Goal: Transaction & Acquisition: Purchase product/service

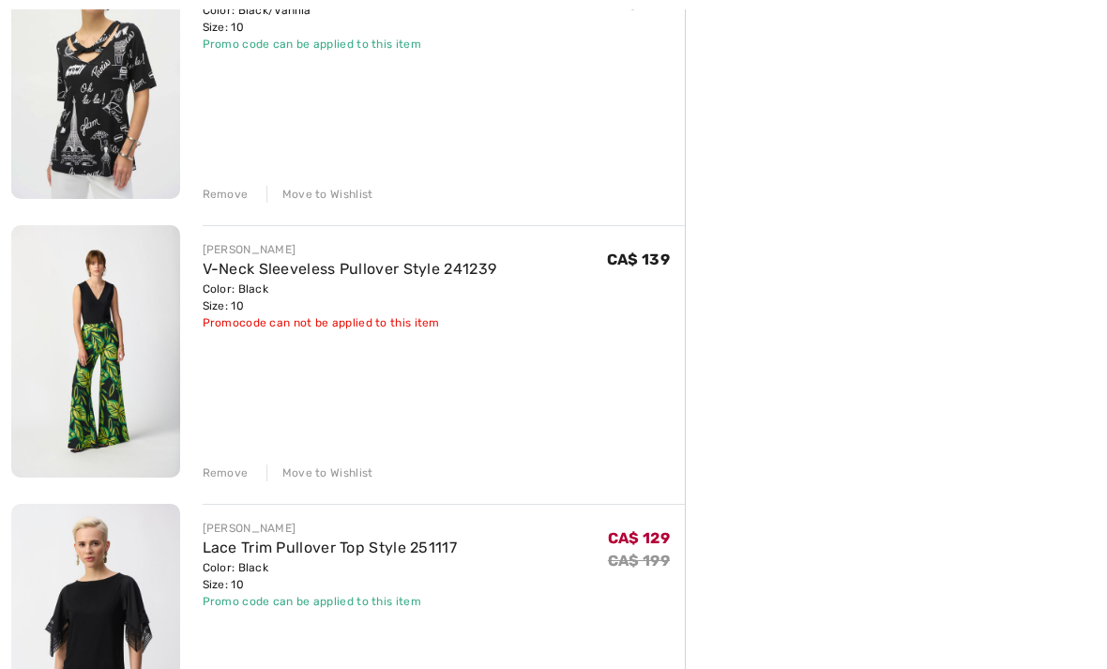
scroll to position [599, 0]
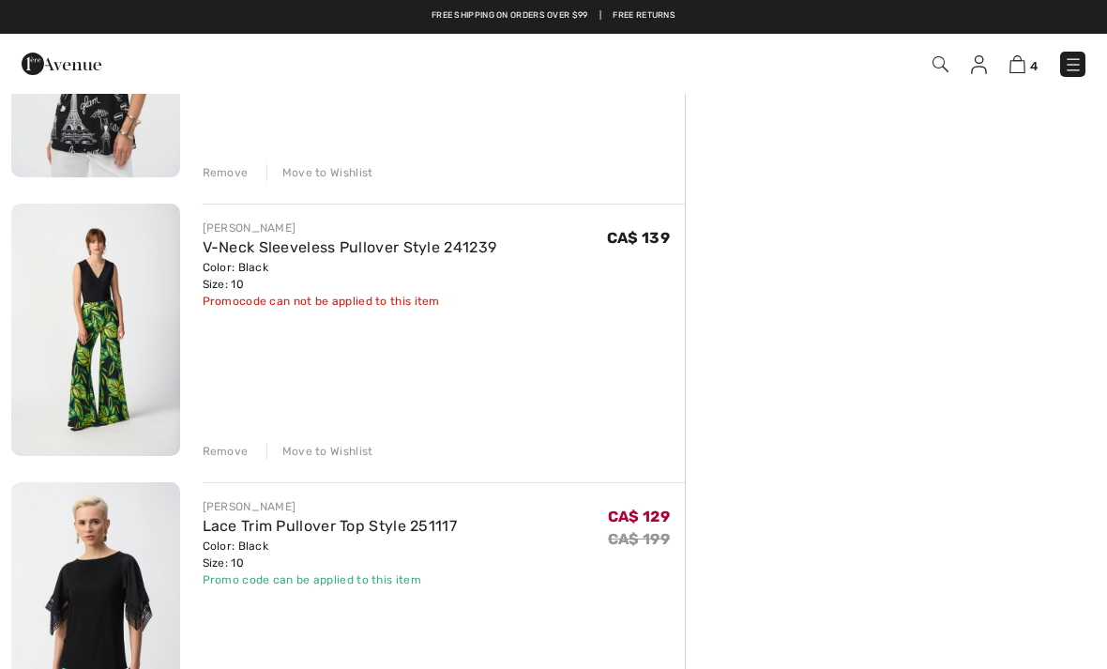
click at [216, 460] on div "JOSEPH RIBKOFF Open Front Regular Fit Jacket Style 211361 Color: Black Size: 10…" at bounding box center [347, 440] width 673 height 1589
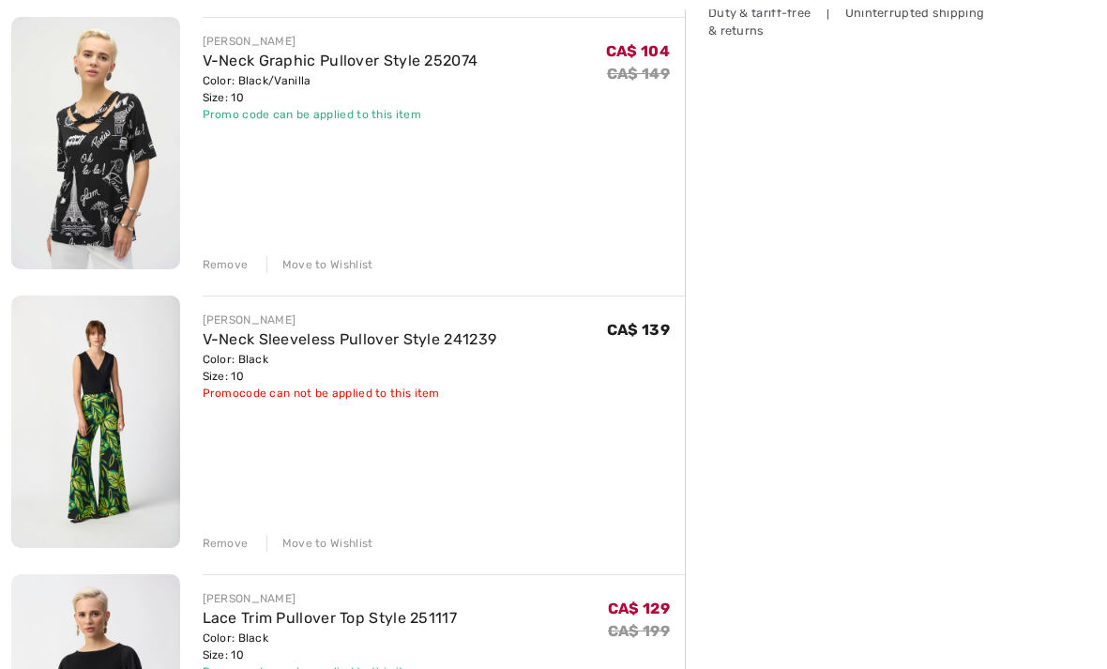
scroll to position [508, 0]
click at [220, 546] on div "Remove" at bounding box center [226, 542] width 46 height 17
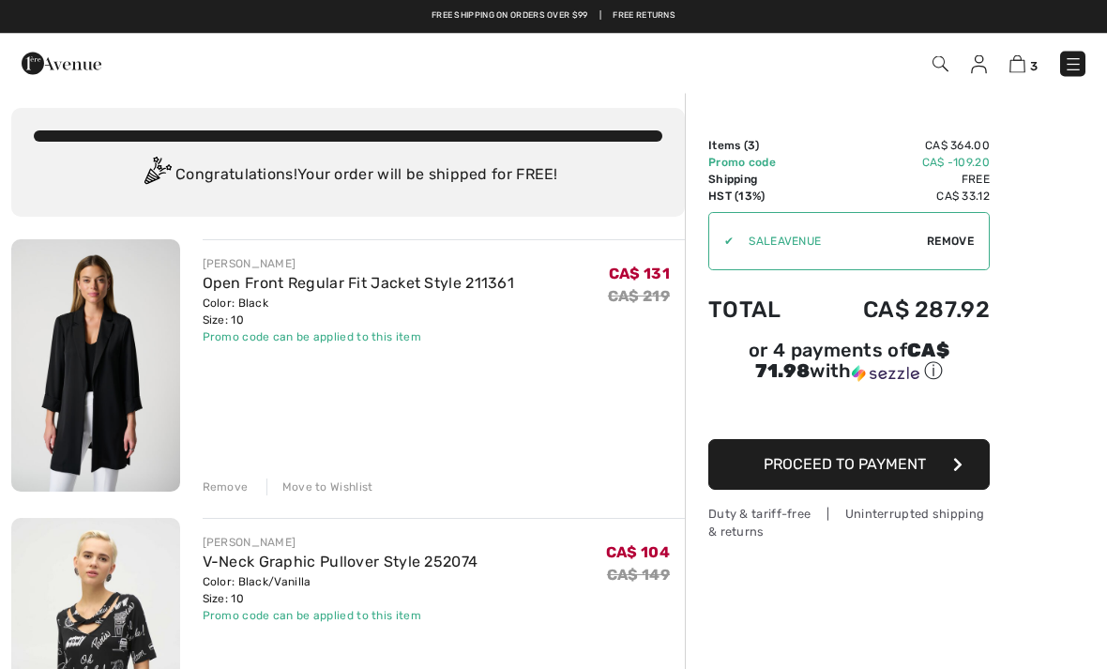
scroll to position [0, 0]
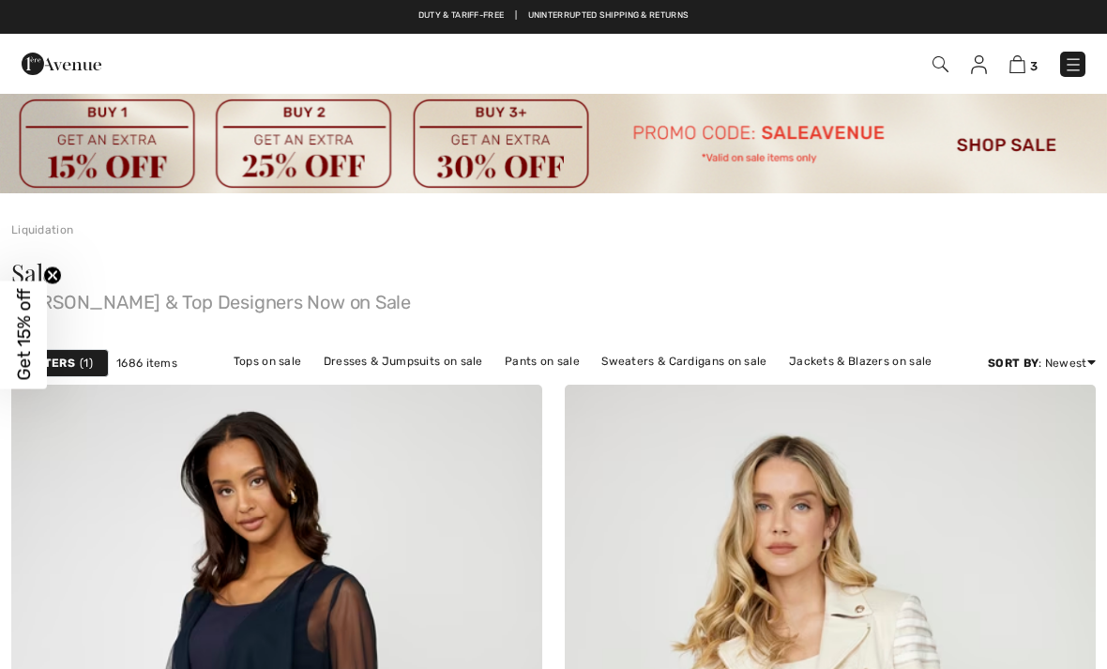
checkbox input "true"
click at [1018, 59] on img at bounding box center [1017, 64] width 16 height 18
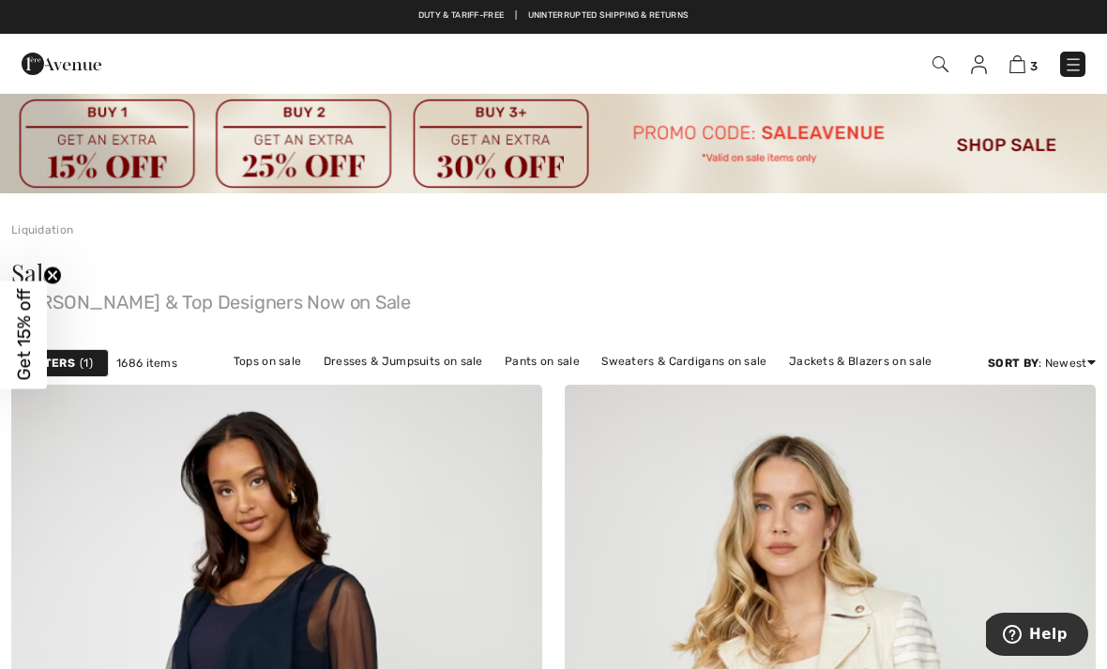
click at [668, 219] on div "Liquidation" at bounding box center [553, 215] width 1107 height 45
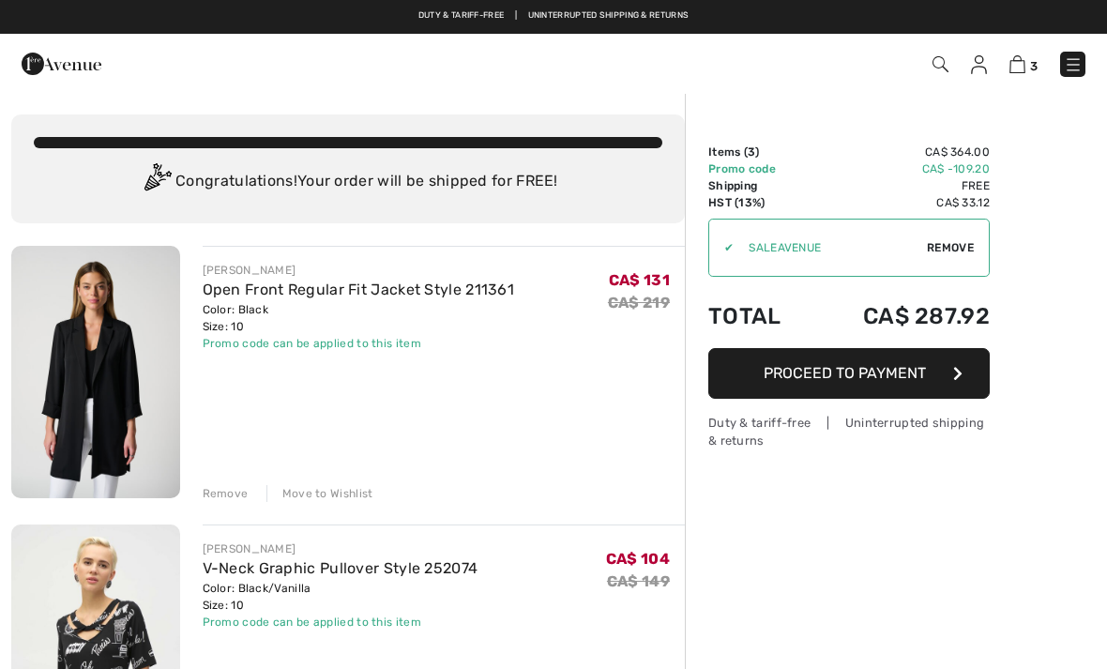
checkbox input "true"
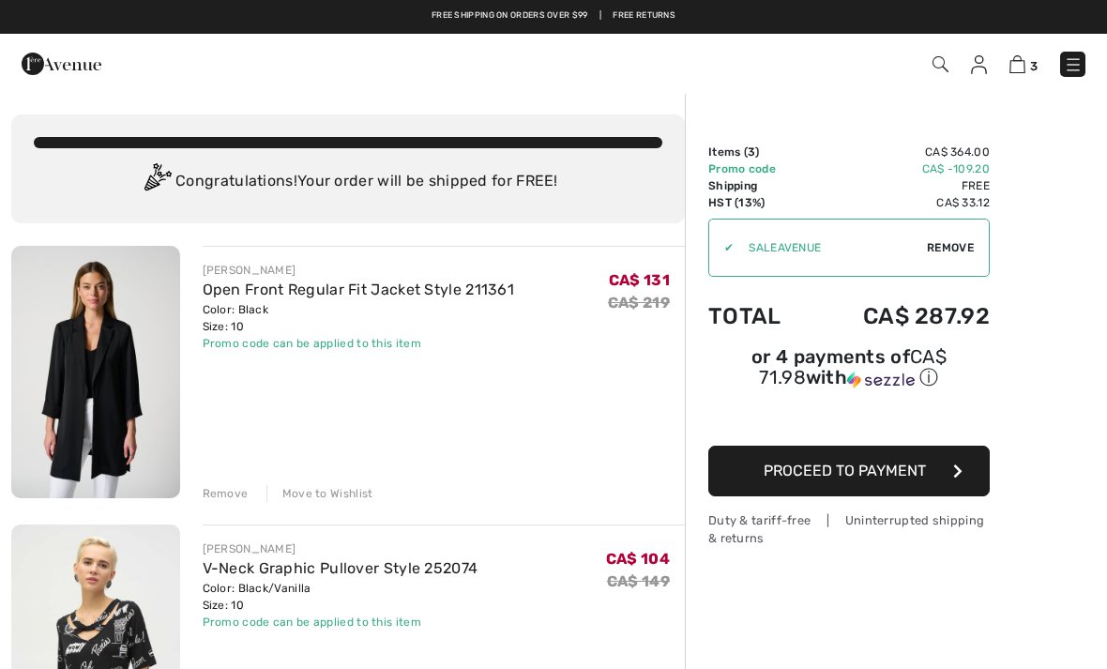
click at [594, 150] on div "You are only CA$ 0.00 away from FREE SHIPPING! Continue Shopping > Congratulati…" at bounding box center [347, 168] width 673 height 109
click at [913, 489] on button "Proceed to Payment" at bounding box center [848, 470] width 281 height 51
click at [942, 468] on button "Proceed to Payment" at bounding box center [848, 470] width 281 height 51
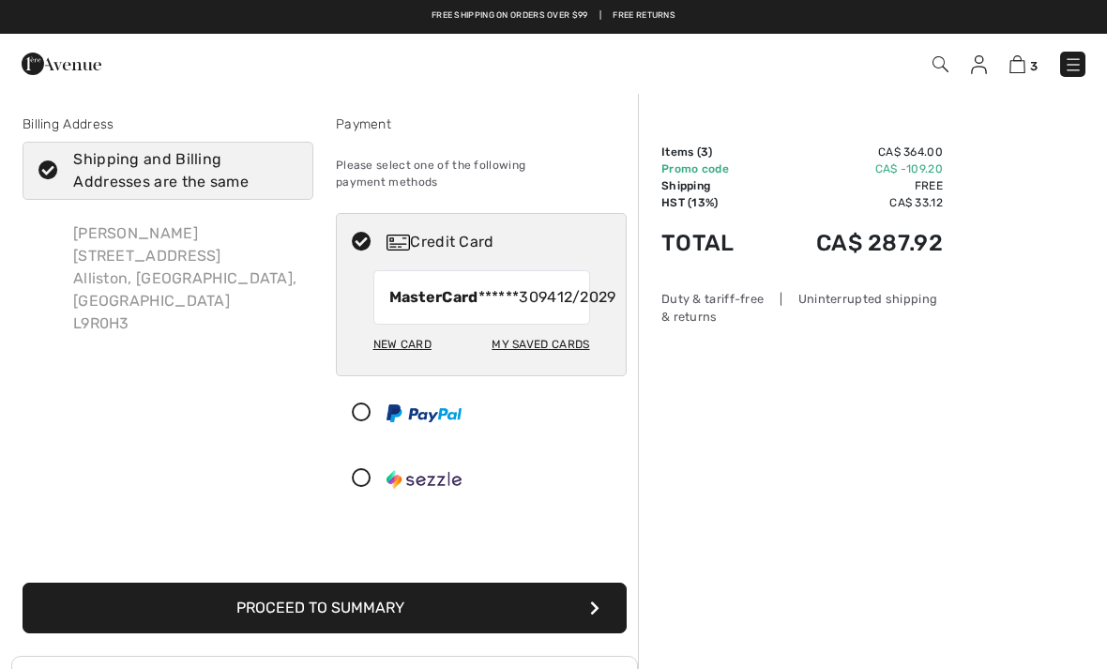
click at [406, 612] on button "Proceed to Summary" at bounding box center [325, 607] width 604 height 51
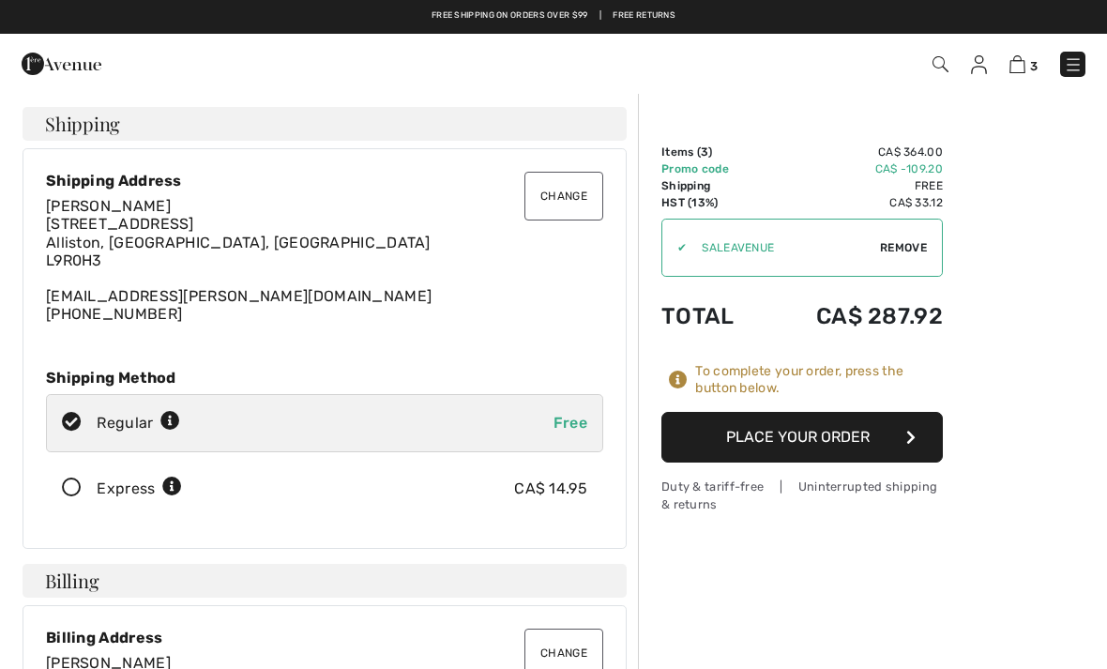
click at [834, 424] on button "Place Your Order" at bounding box center [801, 437] width 281 height 51
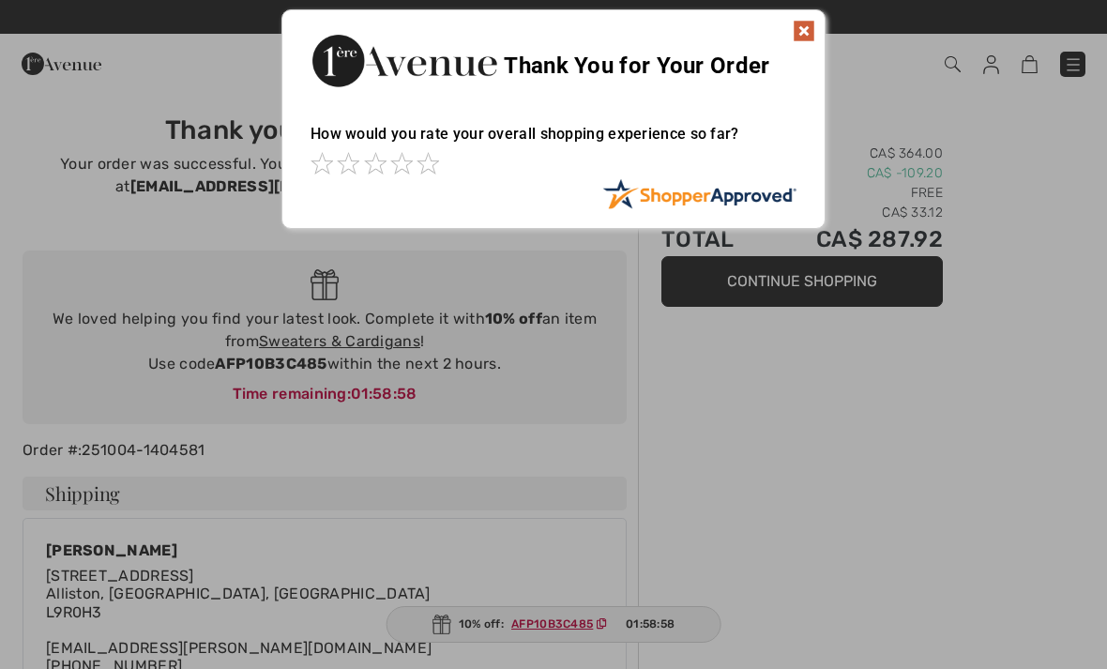
click at [980, 81] on div "Sorry! Something went wrong. Close Thank You for Your Order How would you rate …" at bounding box center [553, 119] width 1107 height 238
click at [912, 127] on div "Sorry! Something went wrong. Close Thank You for Your Order How would you rate …" at bounding box center [553, 119] width 1107 height 238
click at [754, 391] on div at bounding box center [553, 334] width 1107 height 669
click at [612, 341] on div at bounding box center [553, 334] width 1107 height 669
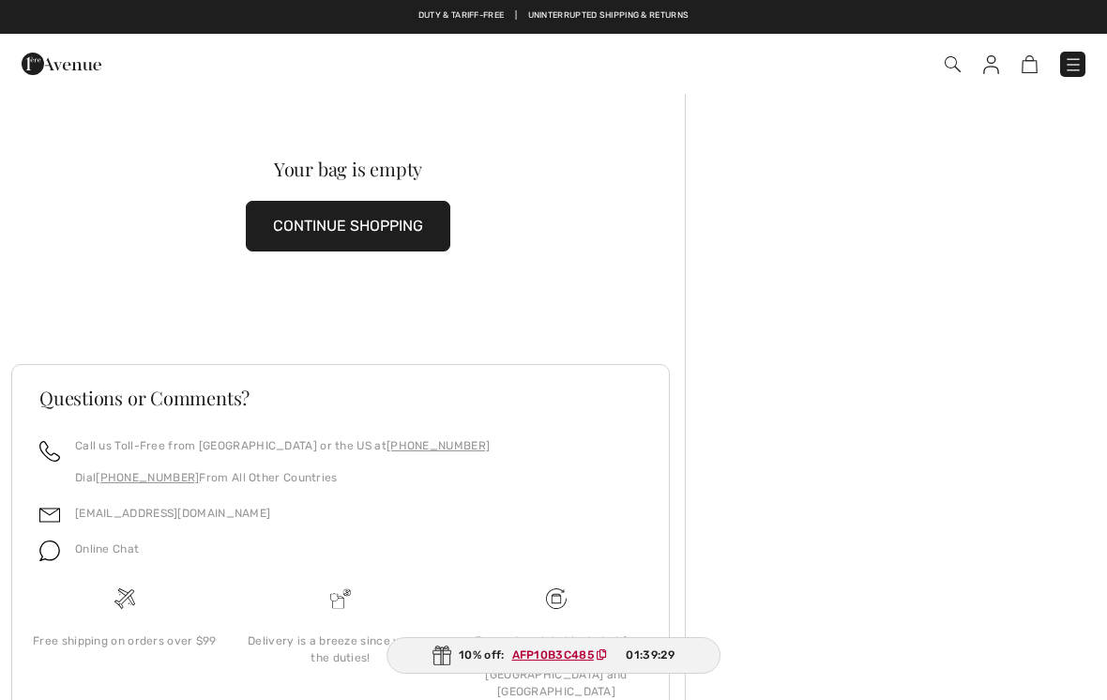
click at [406, 233] on button "CONTINUE SHOPPING" at bounding box center [348, 226] width 204 height 51
click at [408, 238] on button "CONTINUE SHOPPING" at bounding box center [348, 226] width 204 height 51
click at [399, 216] on button "CONTINUE SHOPPING" at bounding box center [348, 226] width 204 height 51
click at [381, 222] on button "CONTINUE SHOPPING" at bounding box center [348, 226] width 204 height 51
click at [295, 211] on button "CONTINUE SHOPPING" at bounding box center [348, 226] width 204 height 51
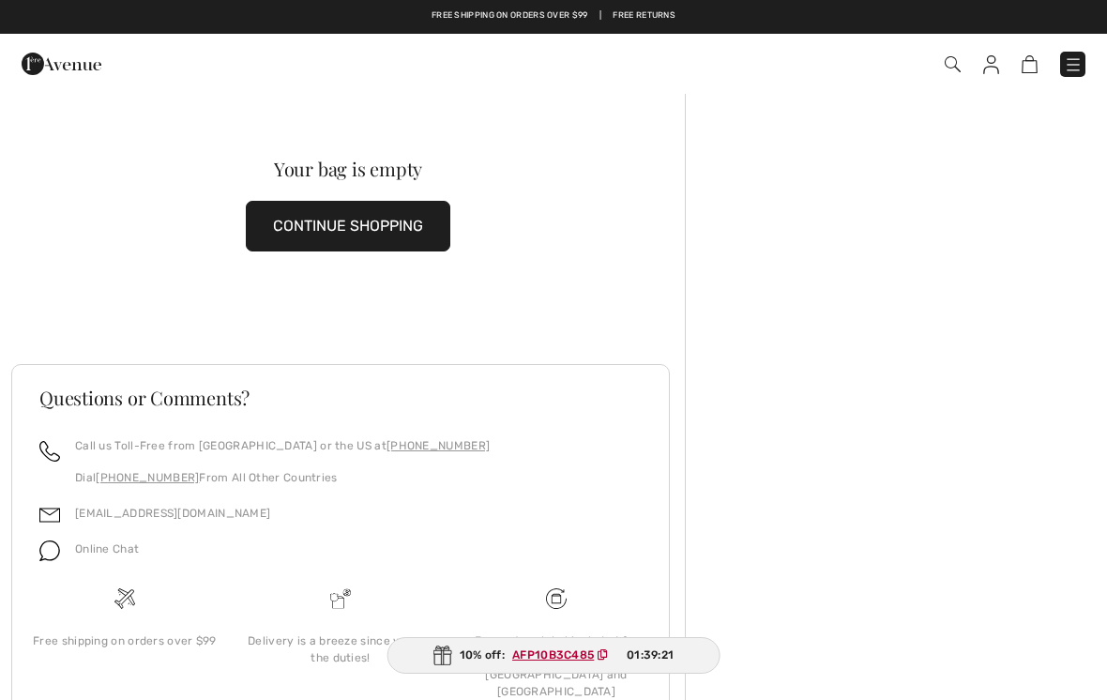
click at [315, 214] on button "CONTINUE SHOPPING" at bounding box center [348, 226] width 204 height 51
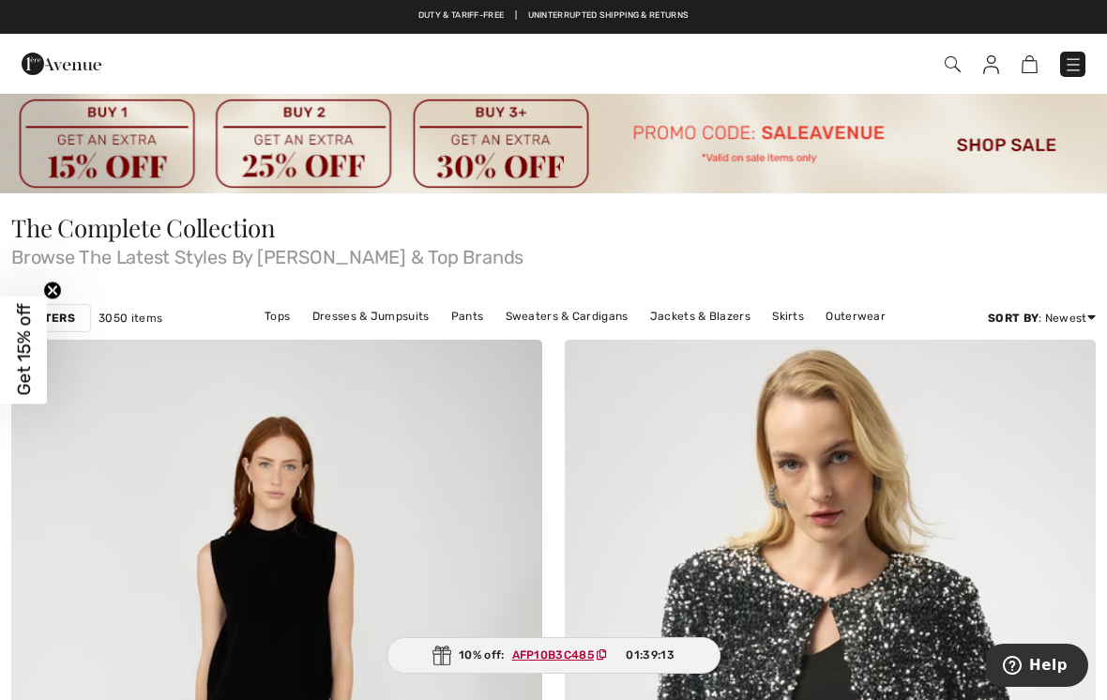
click at [289, 315] on link "Tops" at bounding box center [277, 316] width 44 height 24
